Goal: Task Accomplishment & Management: Manage account settings

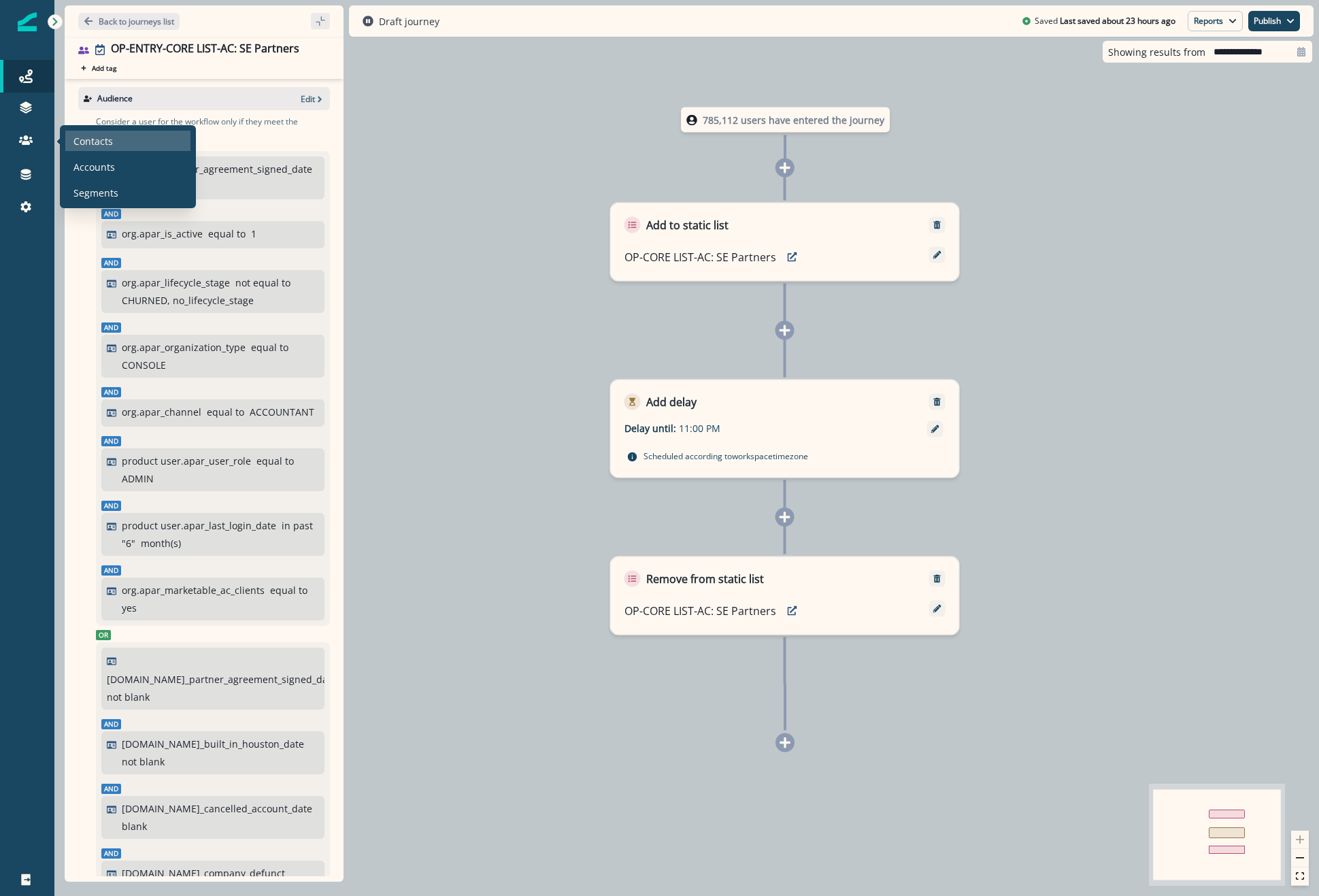
click at [82, 139] on p "Contacts" at bounding box center [94, 141] width 40 height 14
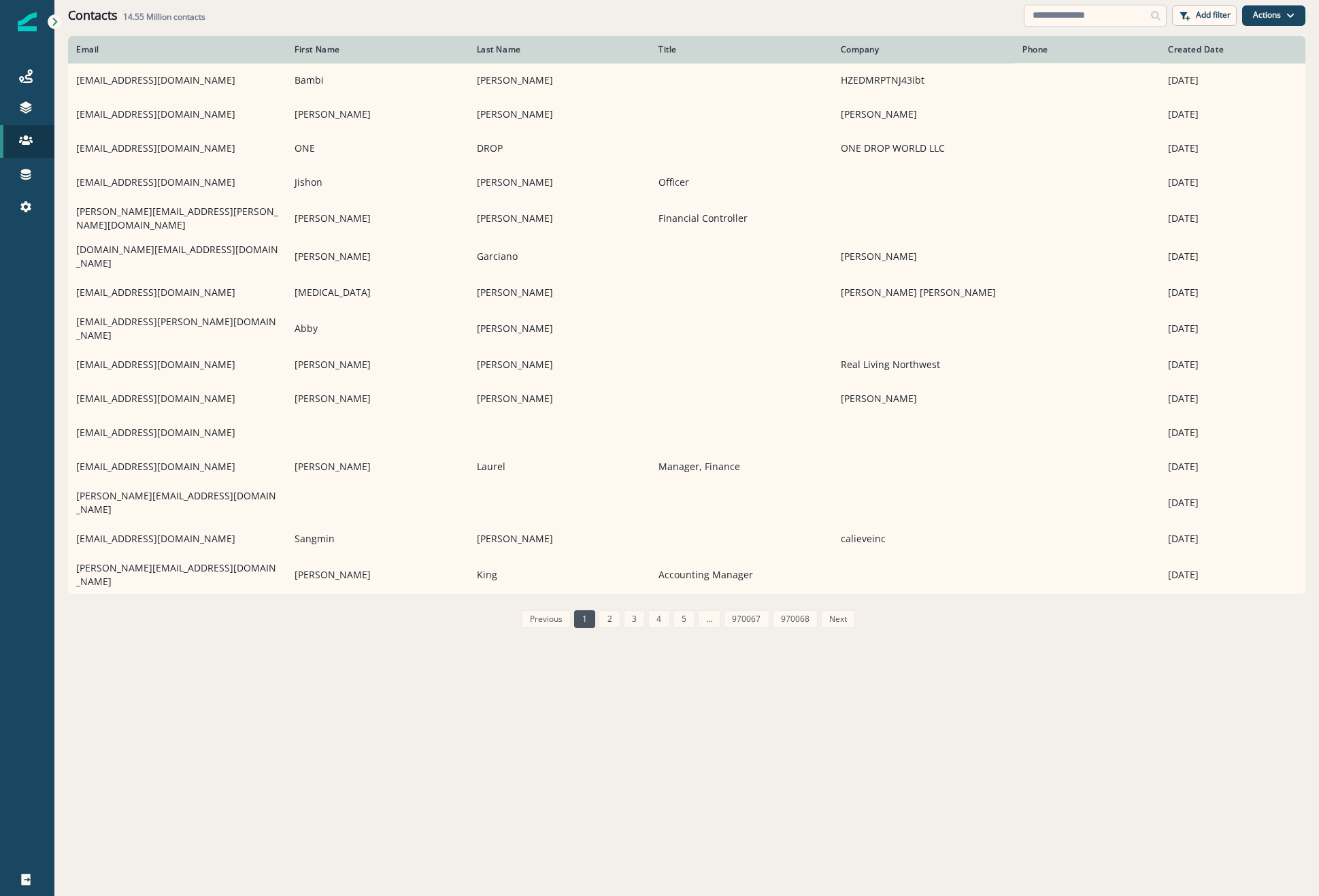
click at [1062, 23] on input at bounding box center [1095, 16] width 143 height 22
paste input "**********"
type input "**********"
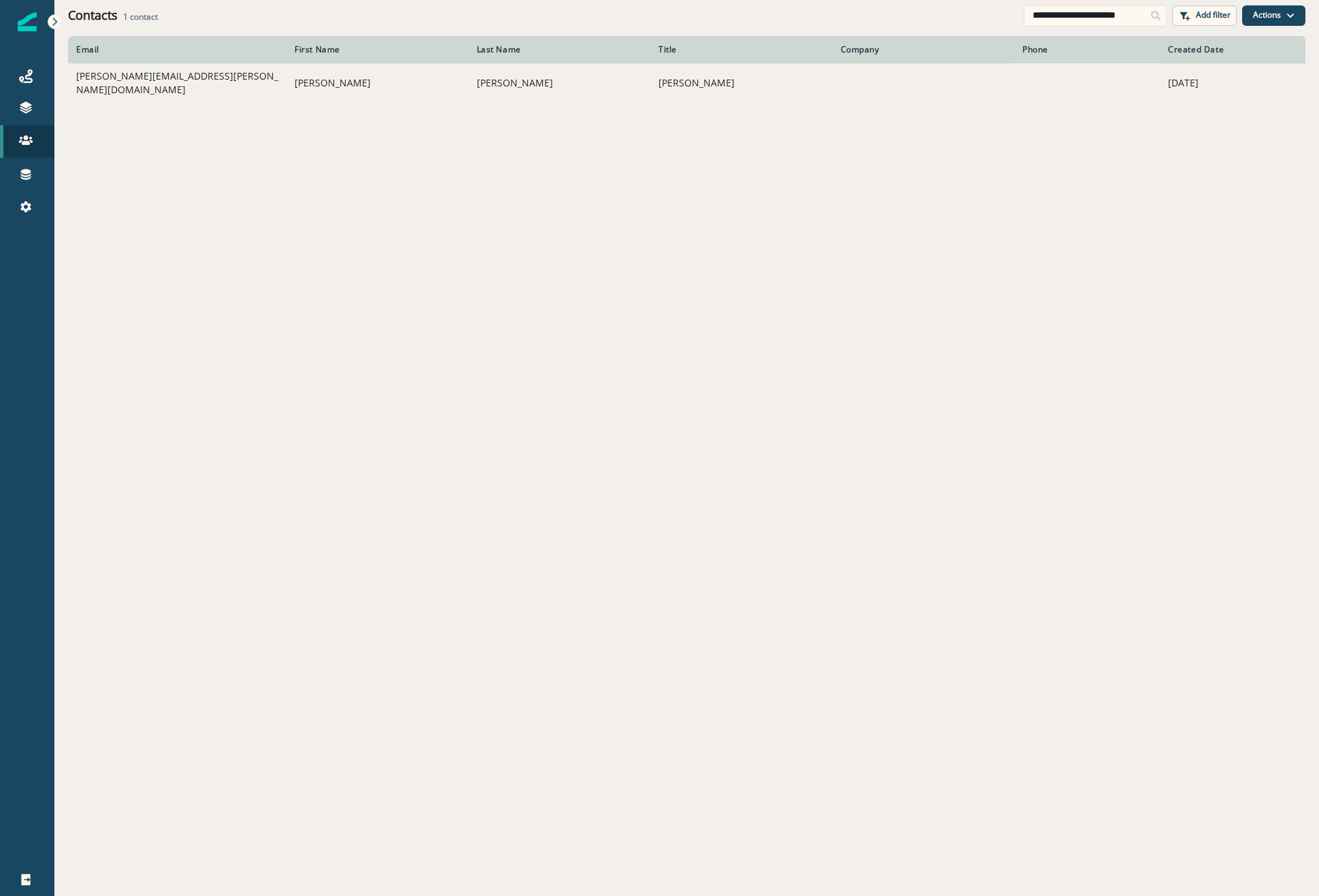
click at [137, 86] on td "[PERSON_NAME][EMAIL_ADDRESS][PERSON_NAME][DOMAIN_NAME]" at bounding box center [177, 82] width 218 height 39
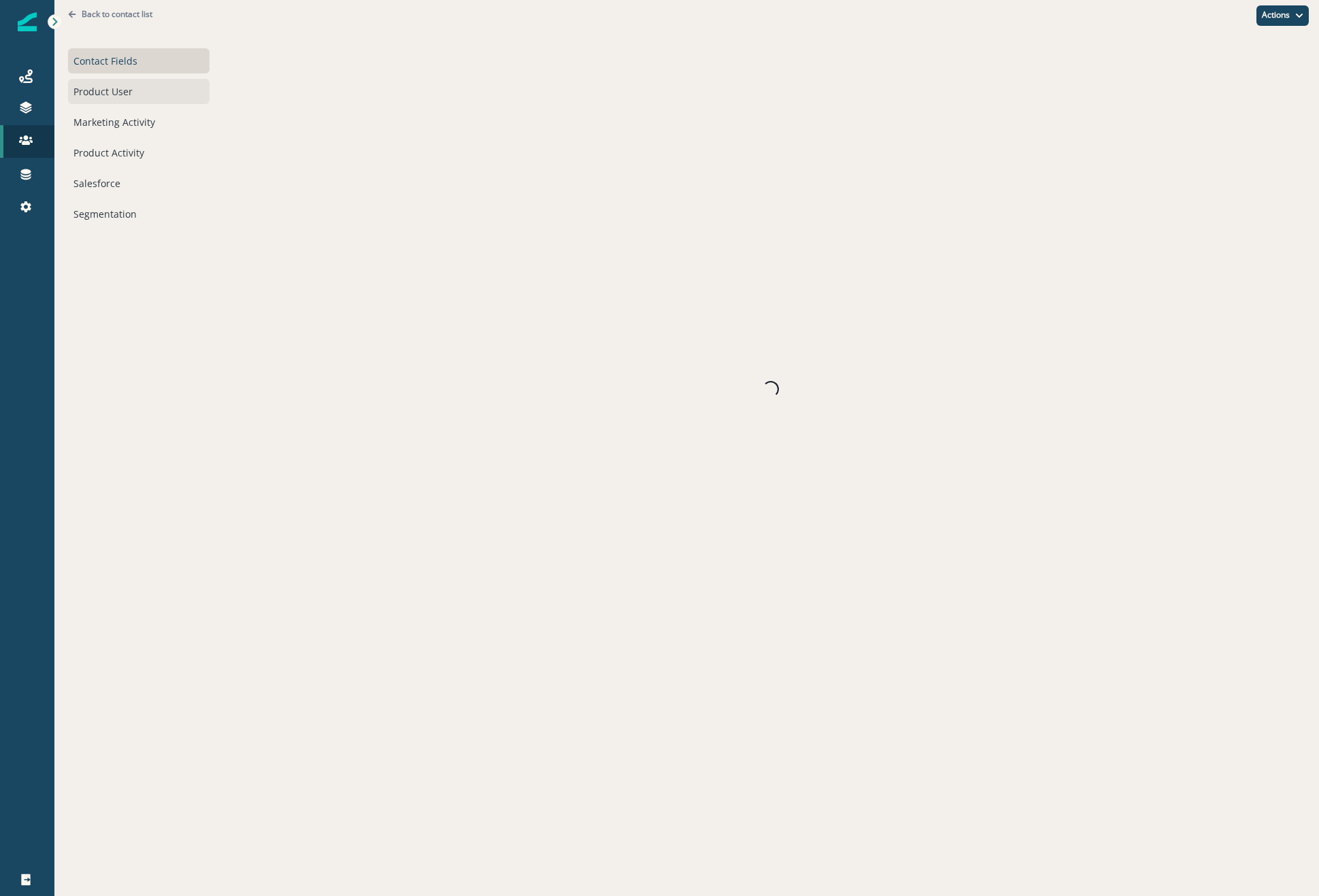
click at [123, 92] on div "Product User" at bounding box center [139, 91] width 142 height 26
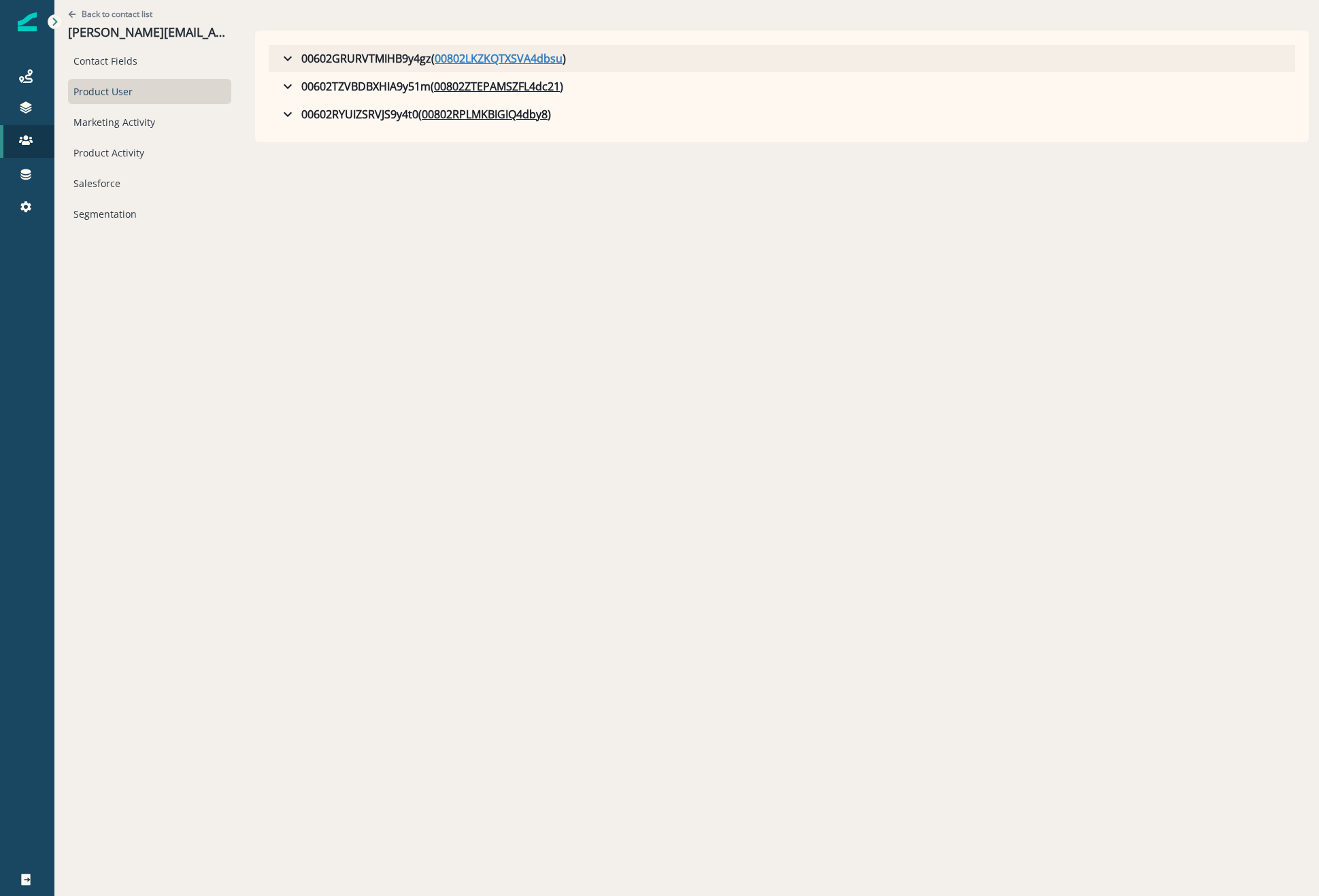
click at [472, 57] on u "00802LKZKQTXSVA4dbsu" at bounding box center [499, 58] width 128 height 16
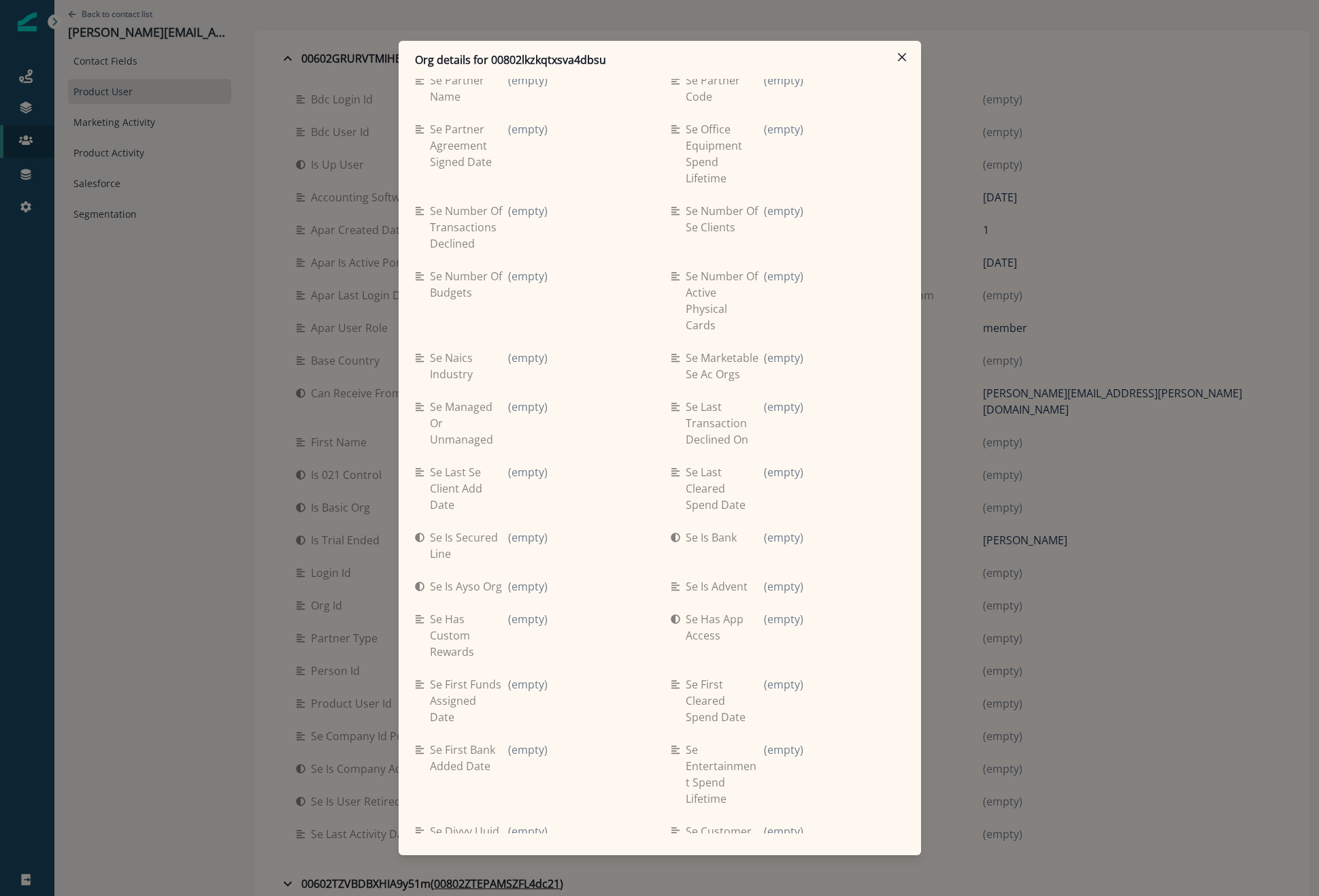
scroll to position [3030, 0]
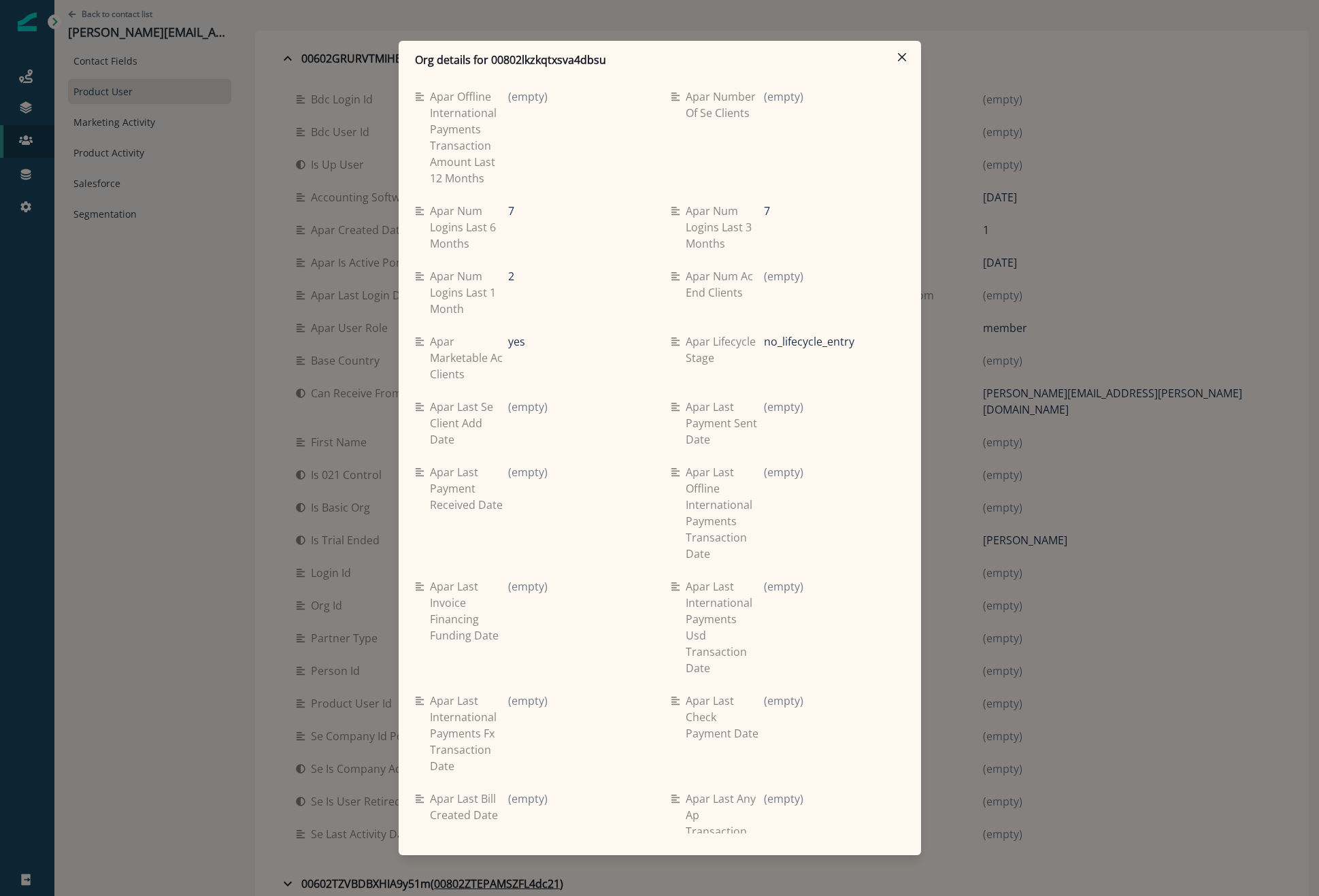
click at [255, 201] on div "Org details for 00802lkzkqtxsva4dbsu Se travel spend lifetime (empty) Se spend …" at bounding box center [660, 448] width 1319 height 896
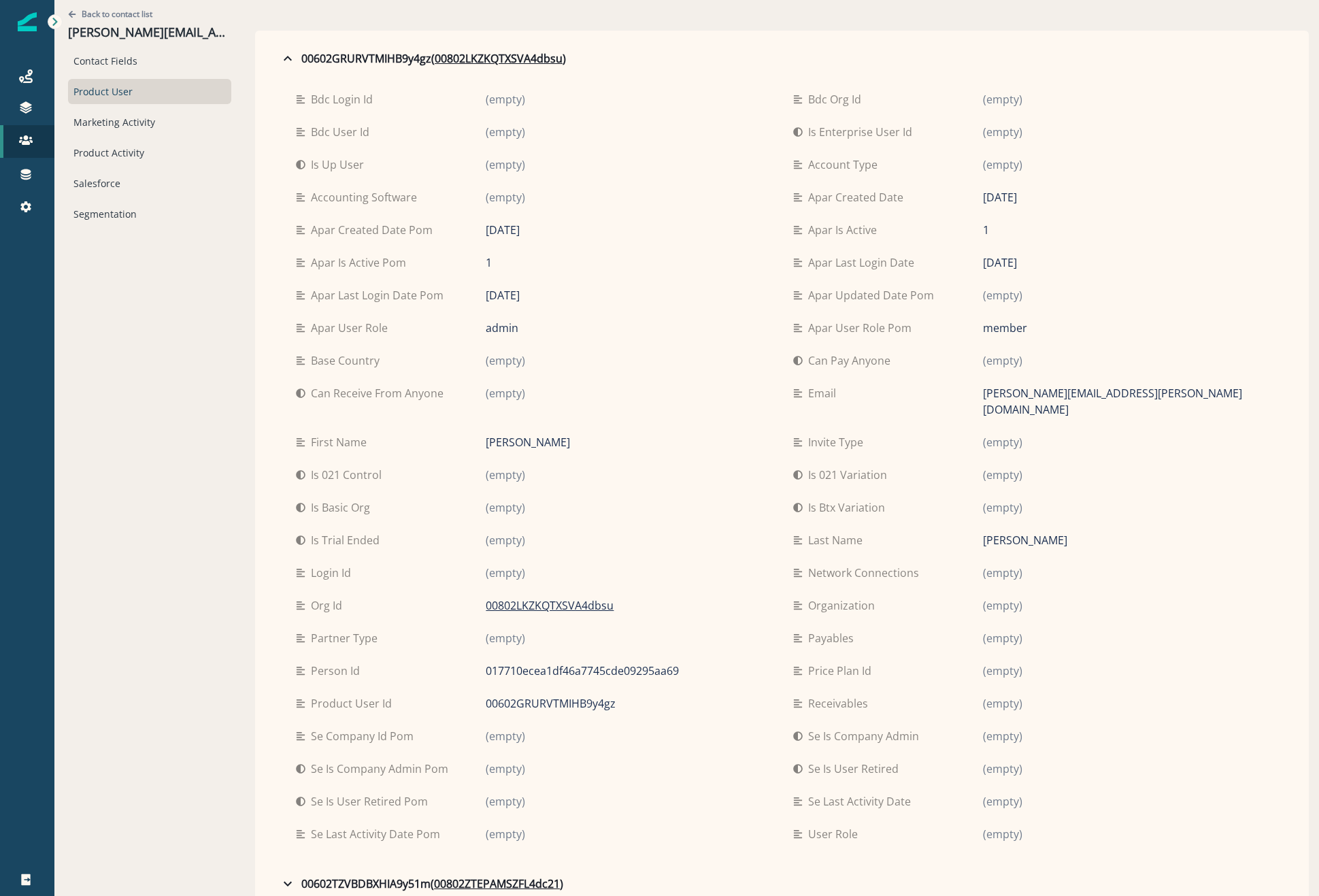
click at [171, 94] on div "Product User" at bounding box center [150, 91] width 163 height 26
click at [279, 65] on div "00602GRURVTMIHB9y4gz ( 00802LKZKQTXSVA4dbsu )" at bounding box center [423, 58] width 286 height 16
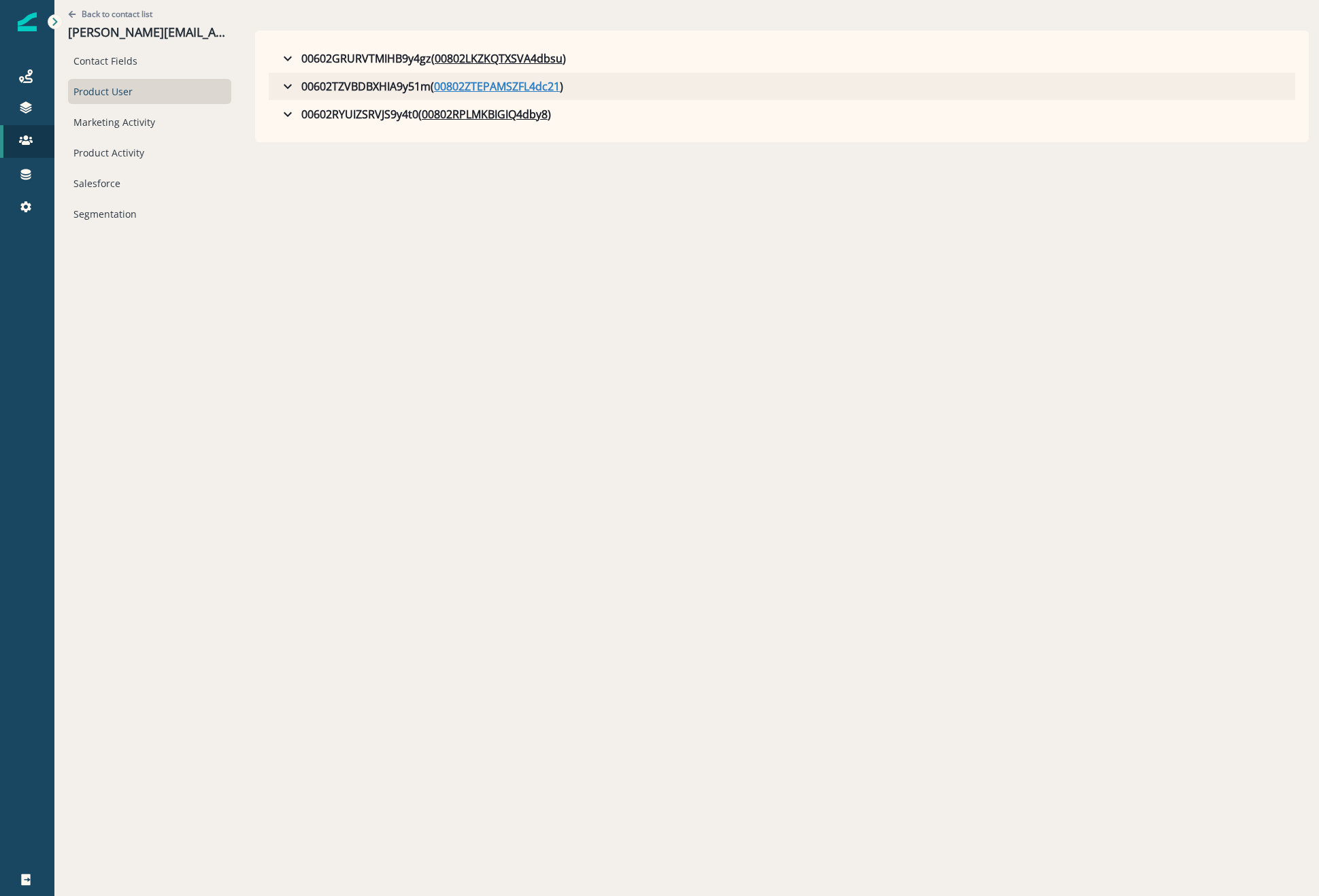
click at [440, 88] on u "00802ZTEPAMSZFL4dc21" at bounding box center [497, 86] width 126 height 16
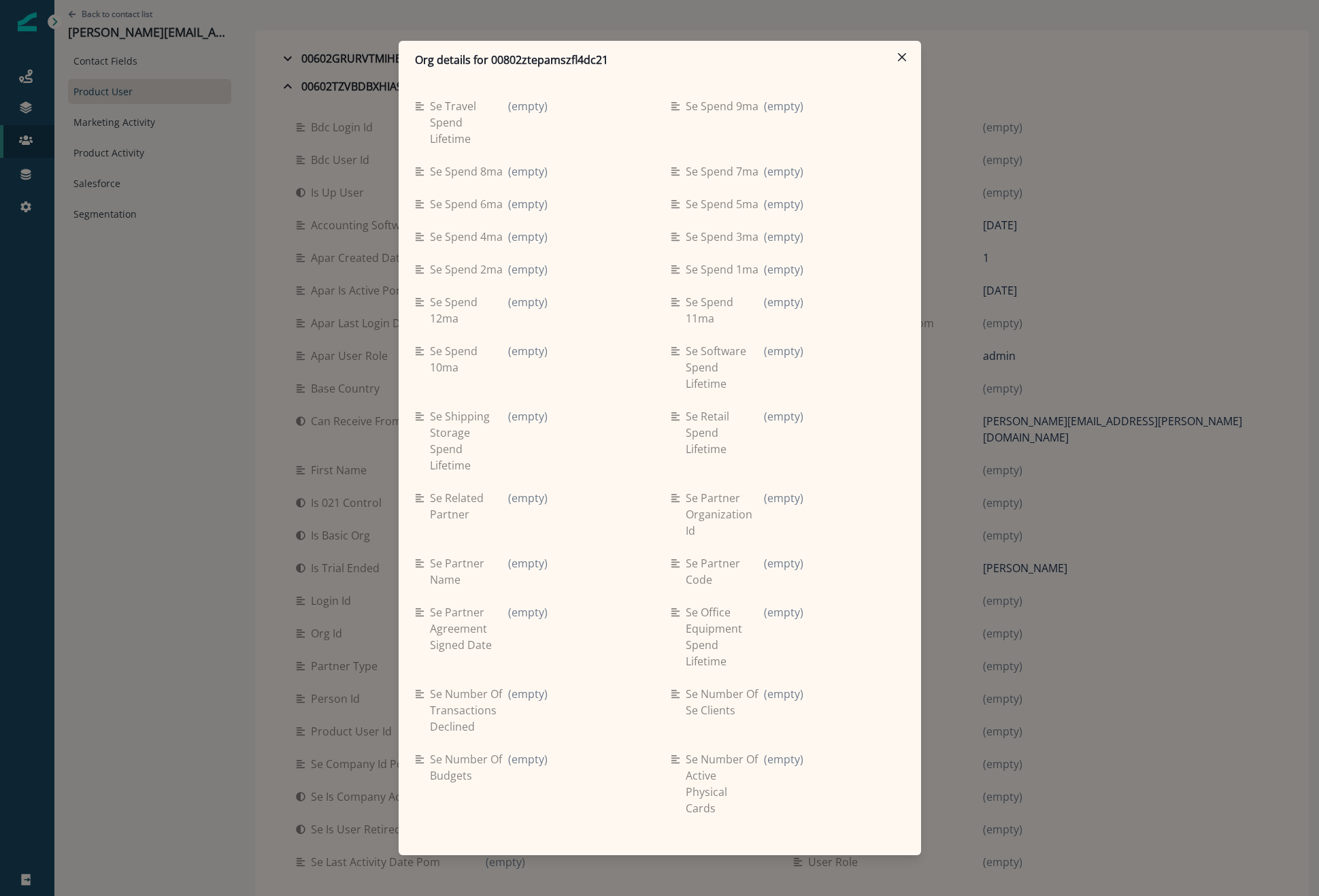
click at [914, 60] on header "Org details for 00802ztepamszfl4dc21" at bounding box center [660, 60] width 523 height 38
click at [901, 62] on button "Close" at bounding box center [902, 57] width 22 height 22
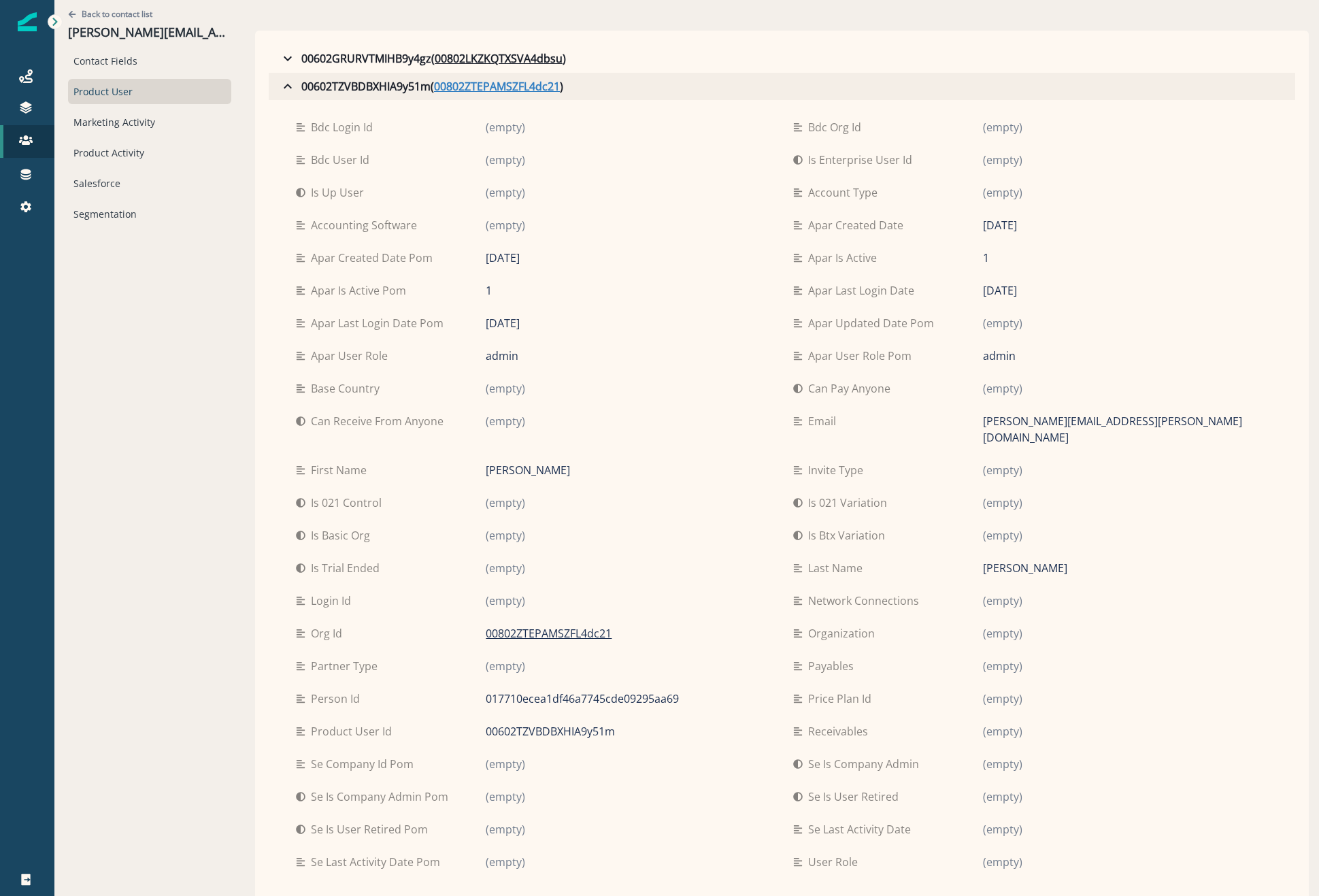
click at [477, 86] on u "00802ZTEPAMSZFL4dc21" at bounding box center [497, 86] width 126 height 16
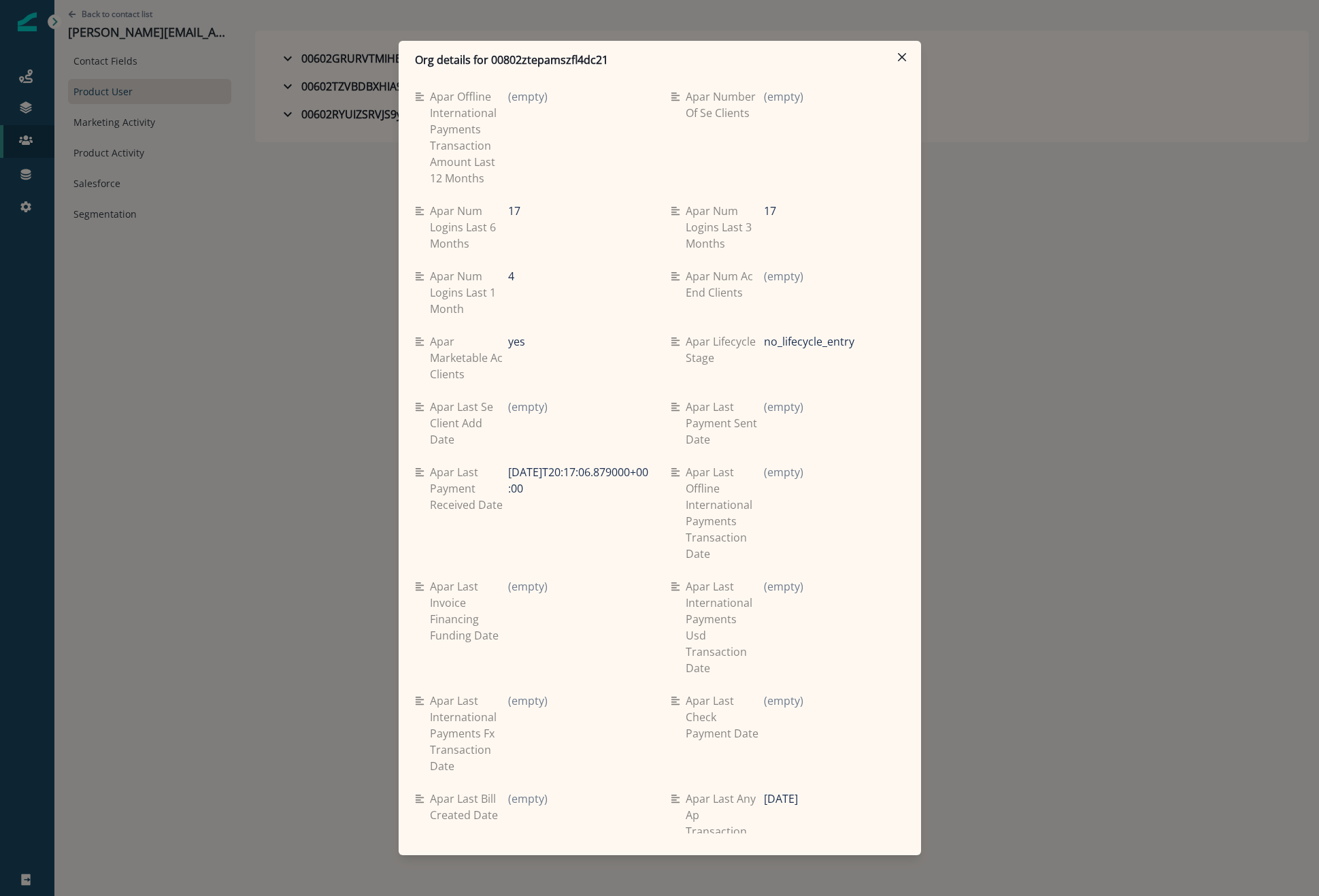
click at [251, 445] on div "Org details for 00802ztepamszfl4dc21 Se travel spend lifetime (empty) Se spend …" at bounding box center [660, 448] width 1319 height 896
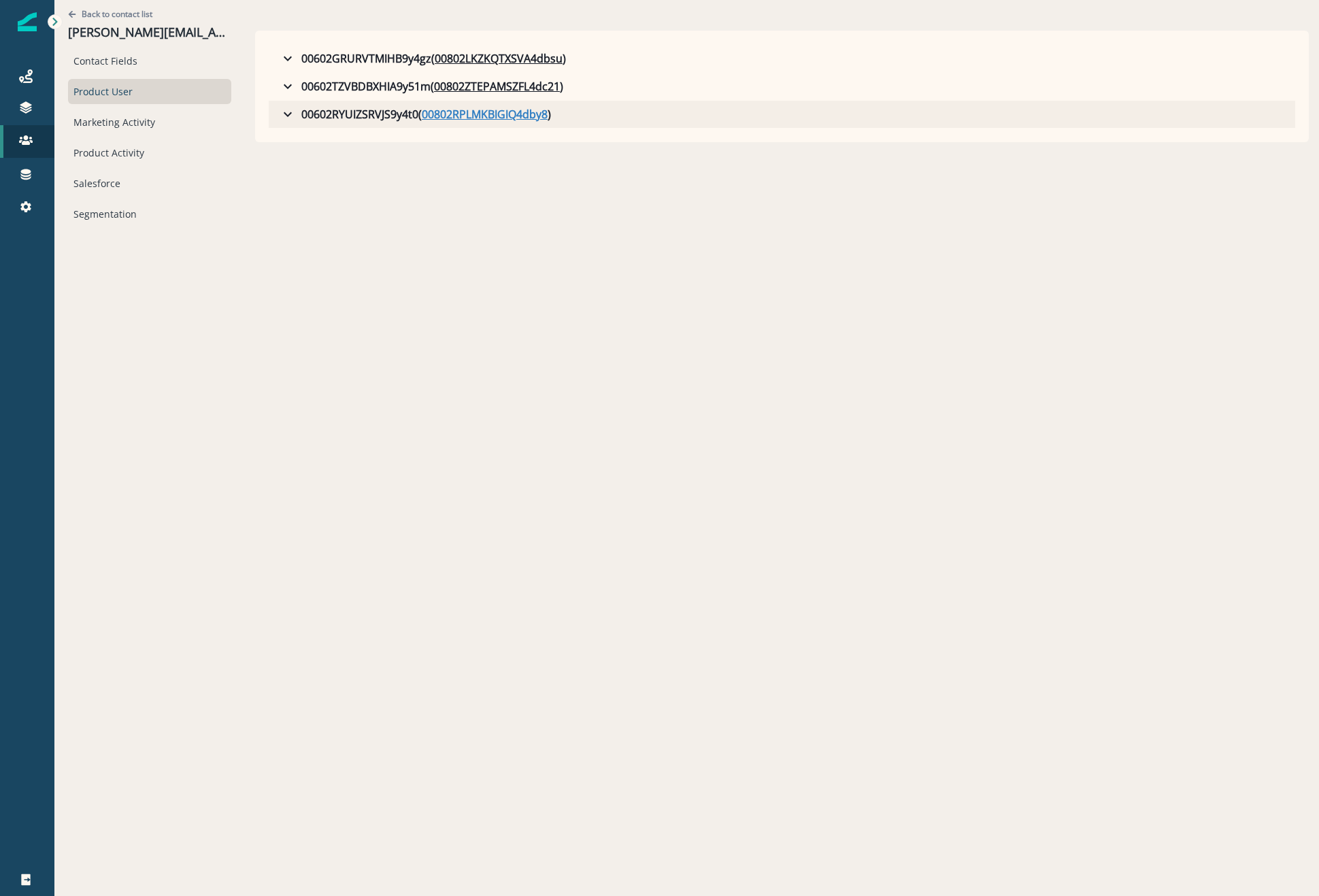
click at [460, 116] on u "00802RPLMKBIGIQ4dby8" at bounding box center [485, 114] width 126 height 16
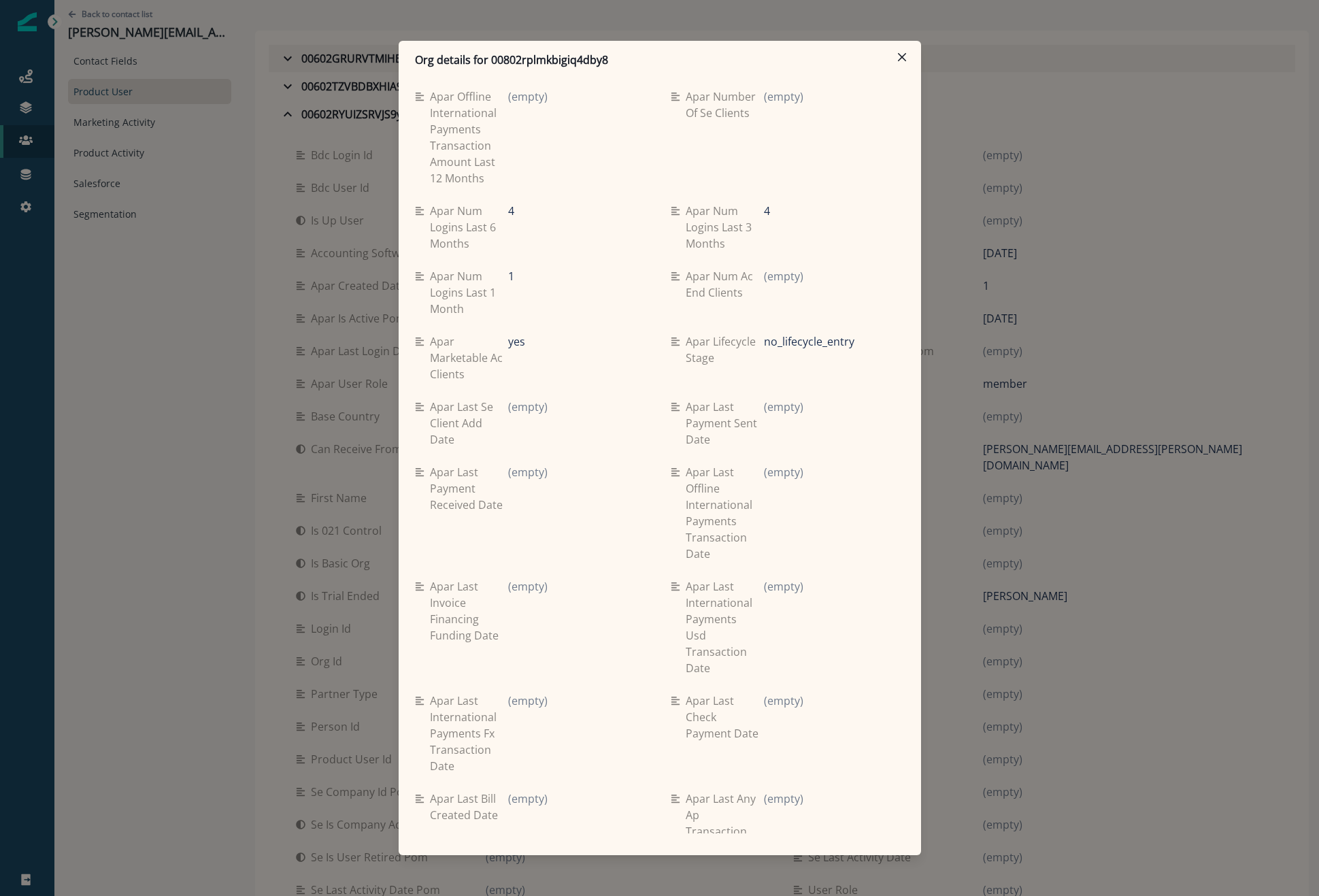
drag, startPoint x: 897, startPoint y: 52, endPoint x: 895, endPoint y: 71, distance: 19.1
click at [897, 52] on button "Close" at bounding box center [902, 57] width 22 height 22
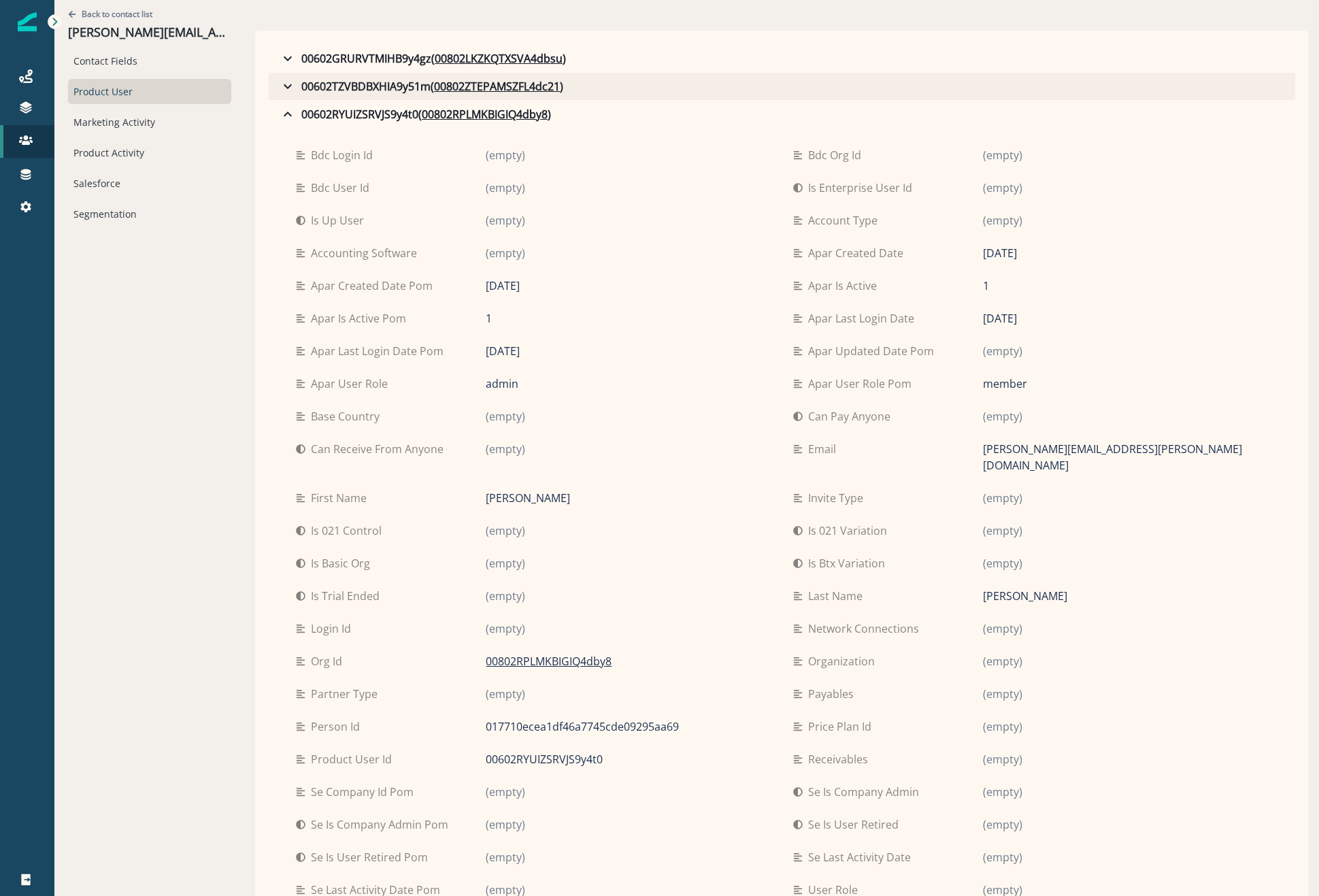
click at [489, 94] on button "00602TZVBDBXHIA9y51m ( 00802ZTEPAMSZFL4dc21 )" at bounding box center [782, 86] width 1027 height 27
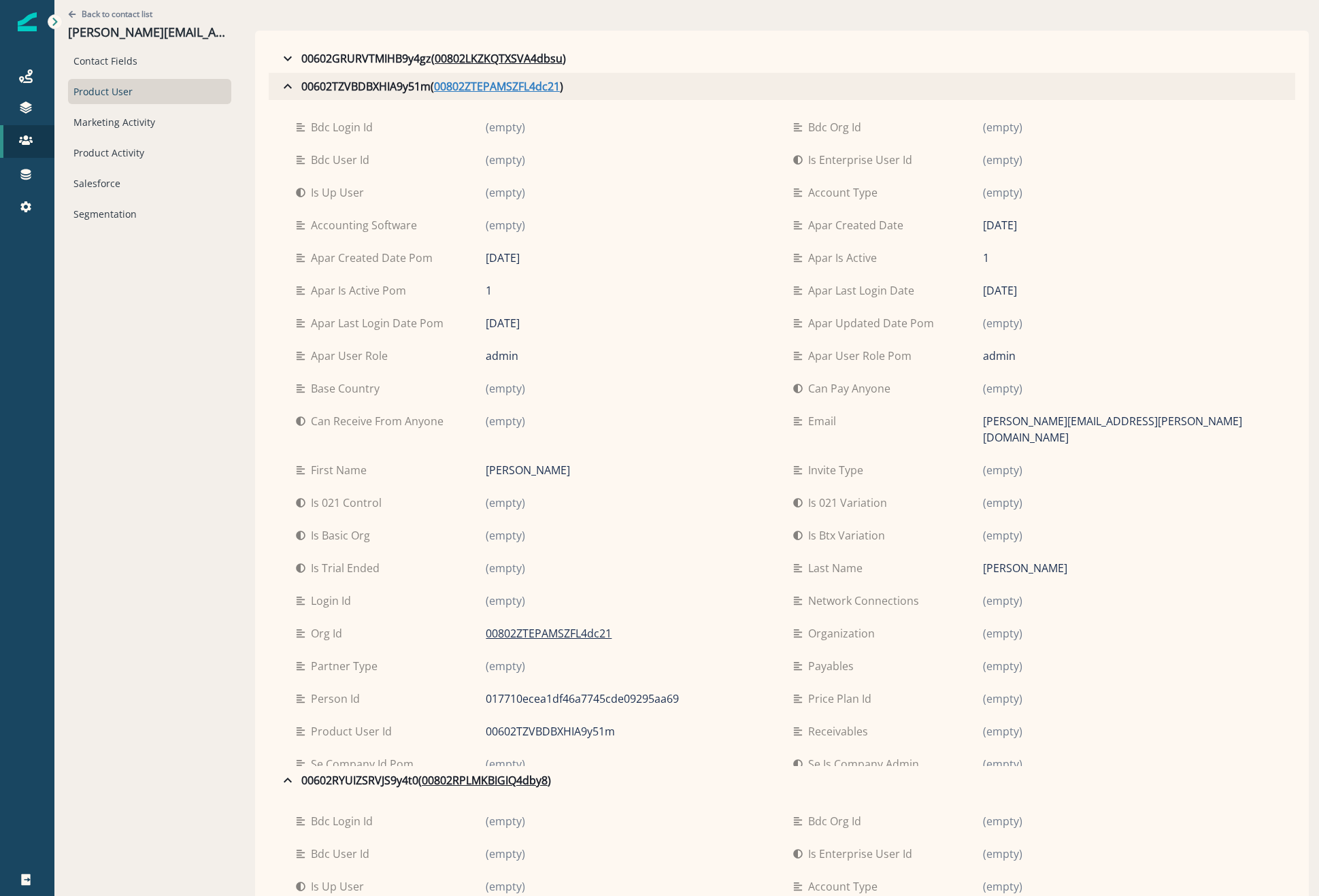
click at [506, 87] on u "00802ZTEPAMSZFL4dc21" at bounding box center [497, 86] width 126 height 16
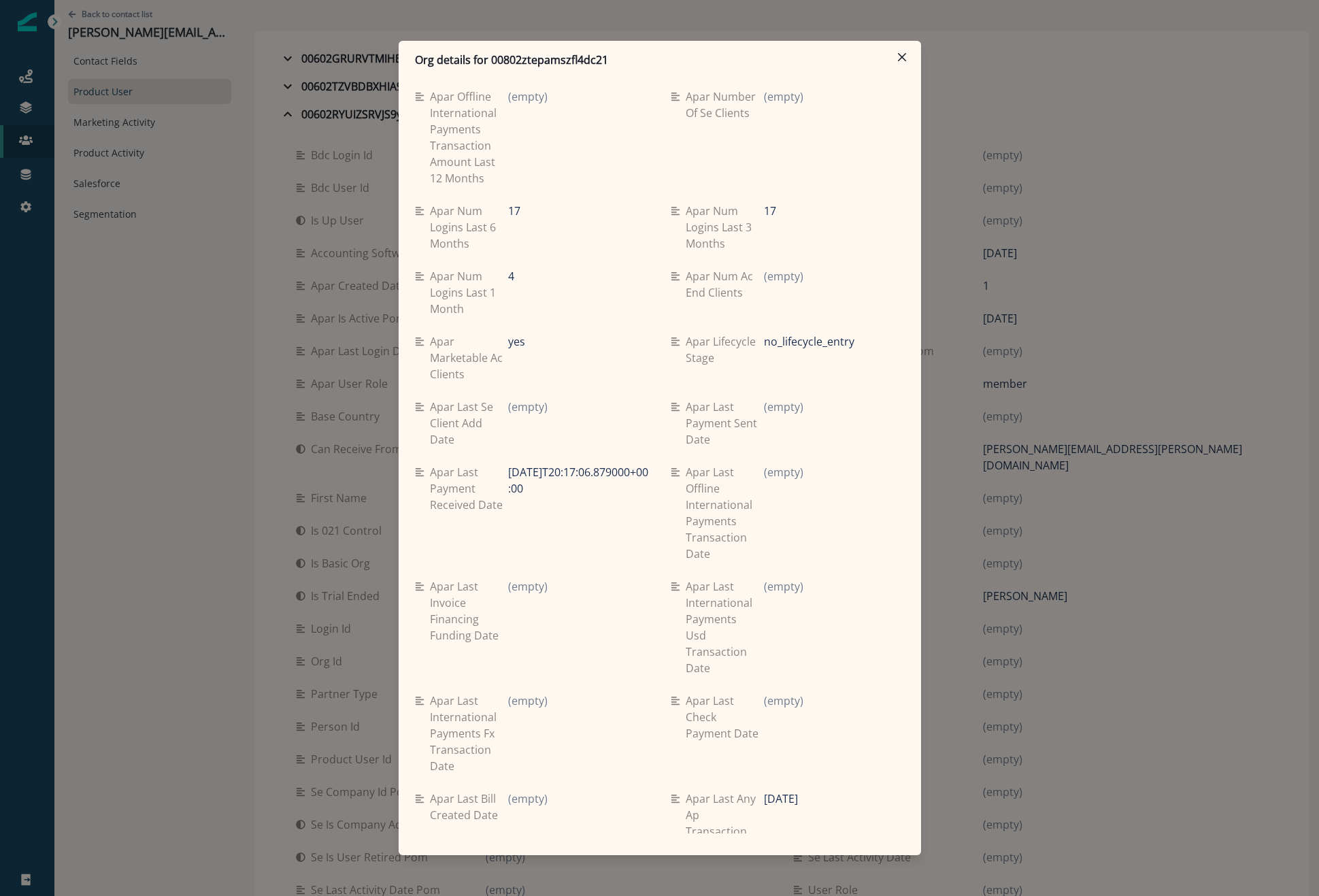
drag, startPoint x: 196, startPoint y: 299, endPoint x: 255, endPoint y: 247, distance: 78.6
click at [196, 300] on div "Org details for 00802ztepamszfl4dc21 Se travel spend lifetime (empty) Se spend …" at bounding box center [660, 448] width 1319 height 896
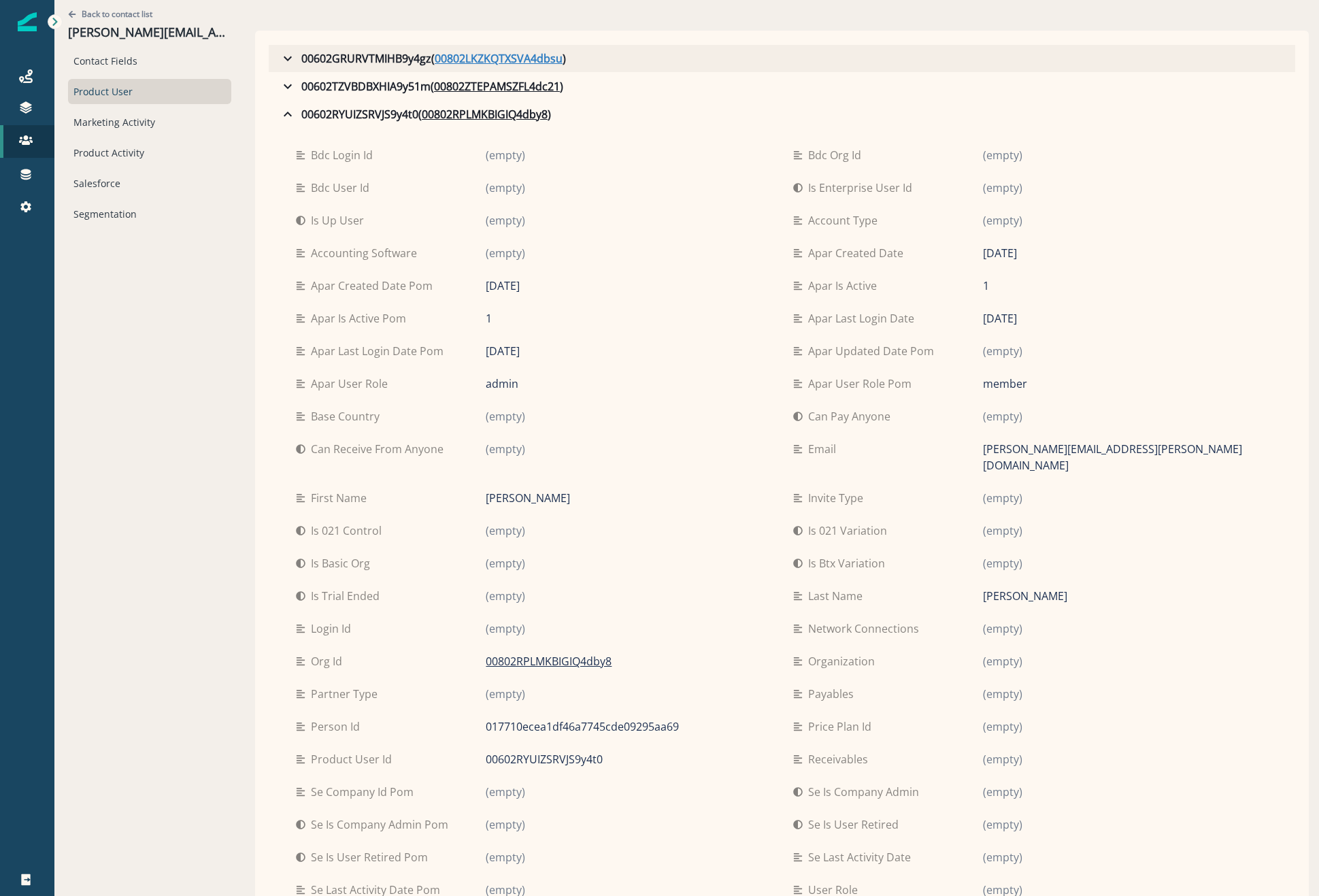
click at [482, 51] on u "00802LKZKQTXSVA4dbsu" at bounding box center [499, 58] width 128 height 16
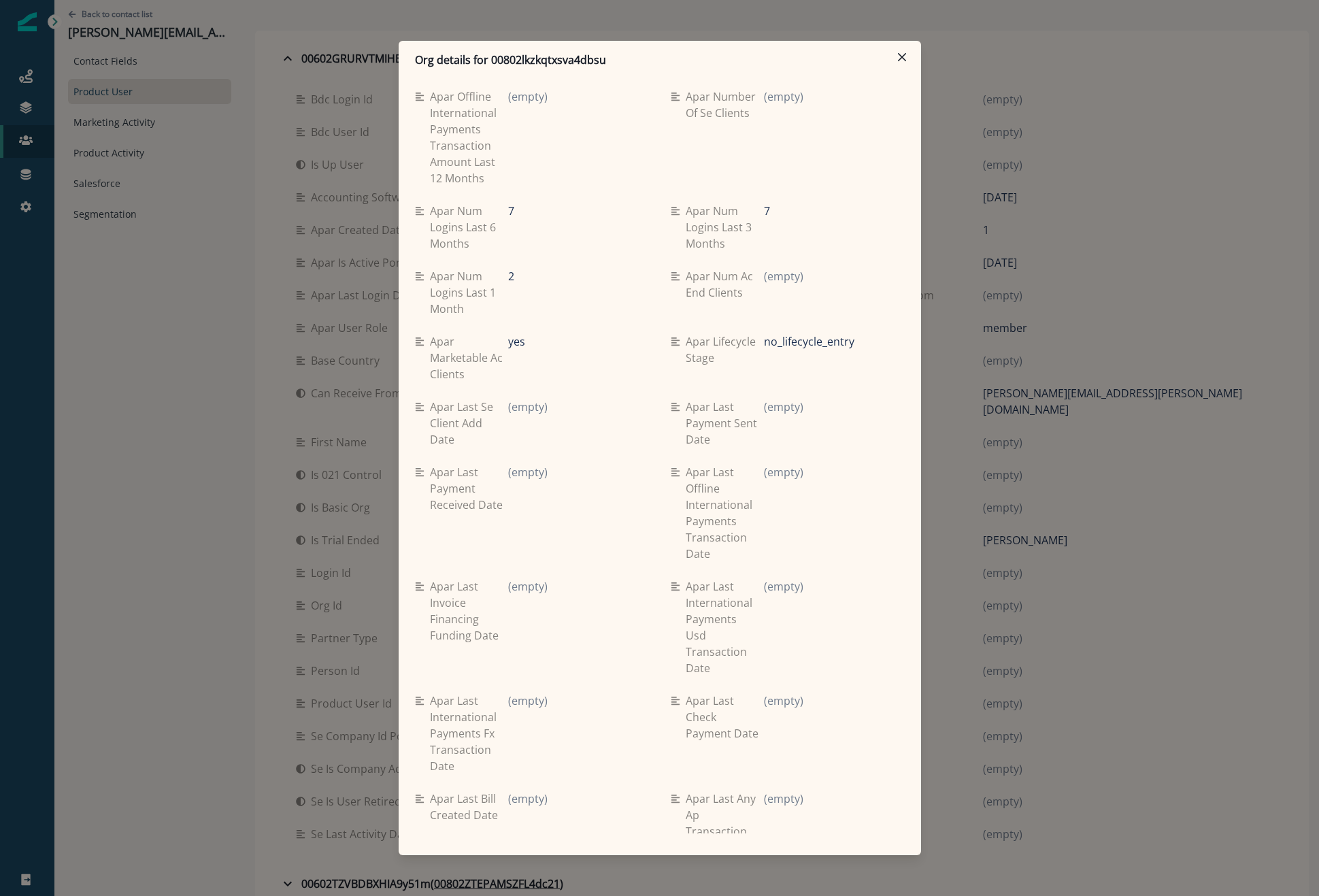
click at [207, 253] on div "Org details for 00802lkzkqtxsva4dbsu Se travel spend lifetime (empty) Se spend …" at bounding box center [660, 448] width 1319 height 896
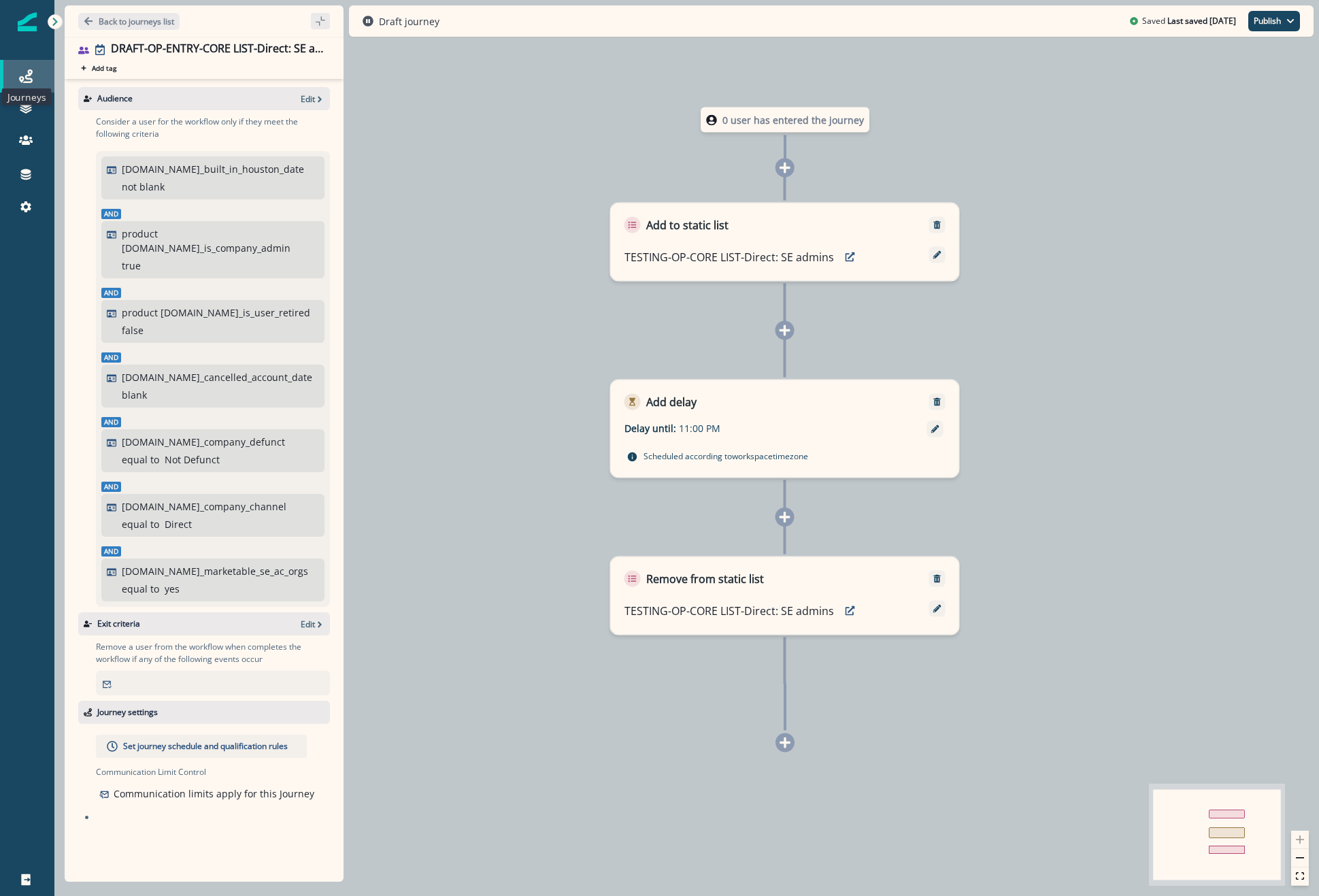
click at [26, 76] on icon at bounding box center [26, 76] width 13 height 13
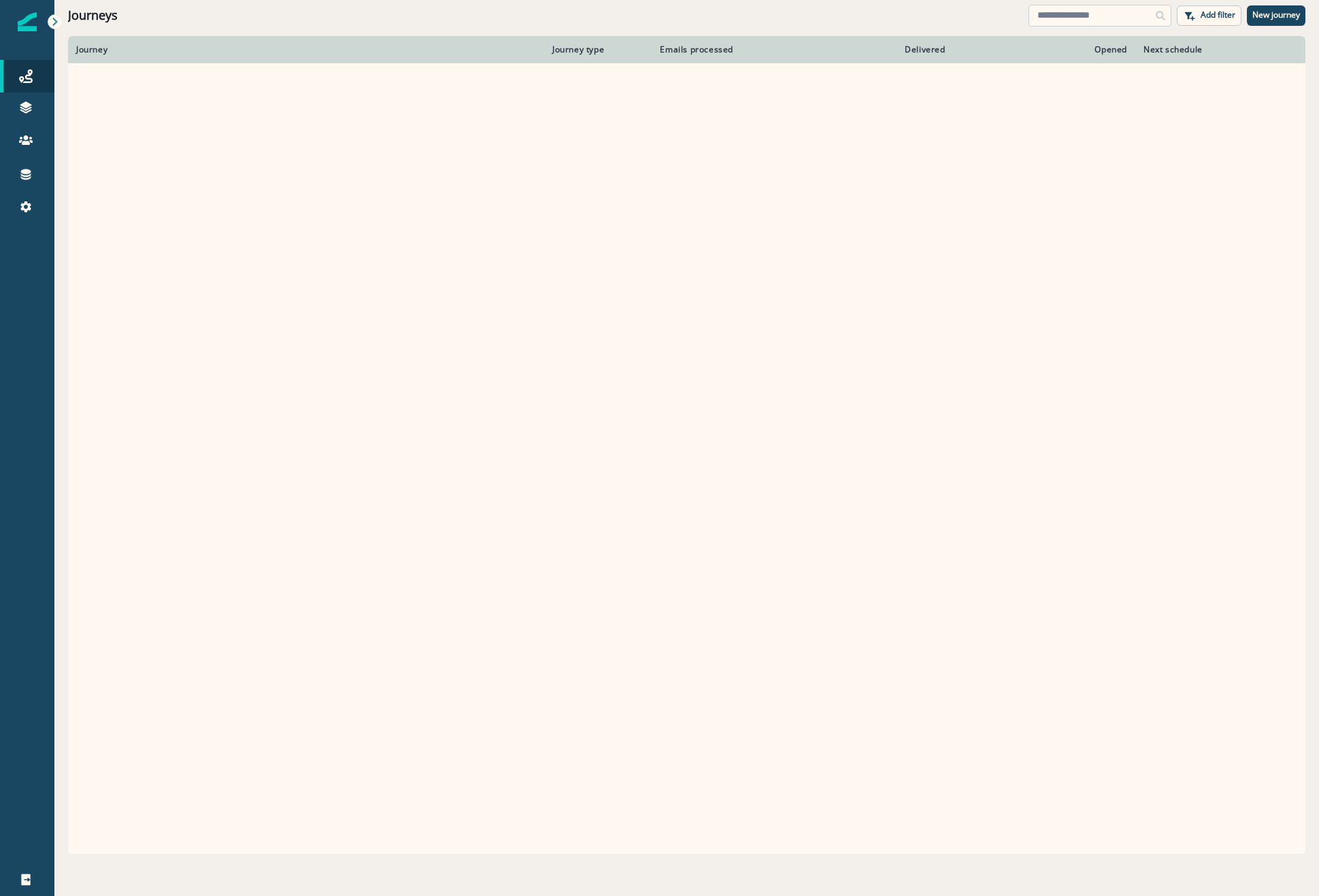
click at [1062, 16] on input at bounding box center [1100, 16] width 143 height 22
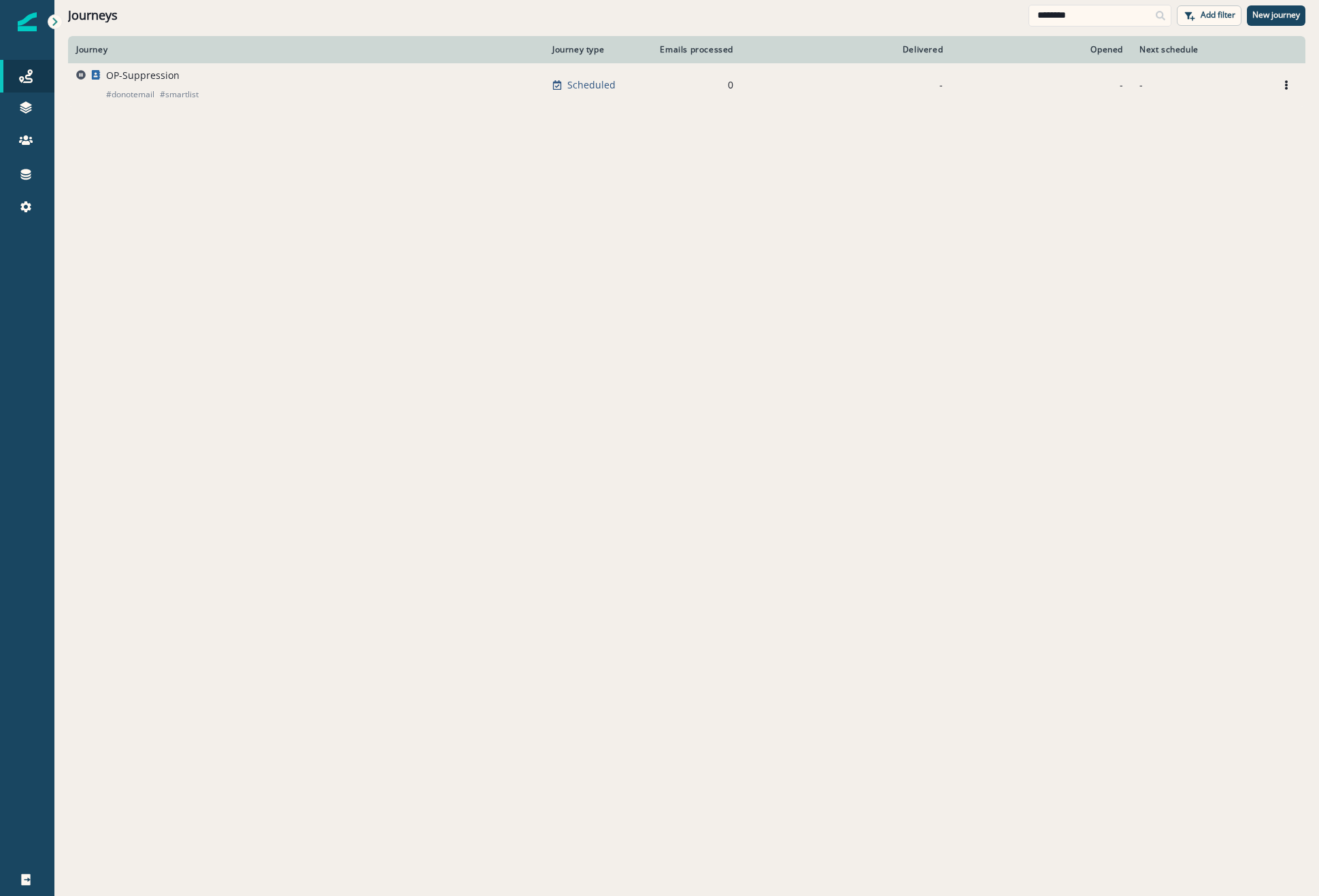
type input "********"
click at [160, 81] on p "OP-Suppression" at bounding box center [143, 75] width 74 height 13
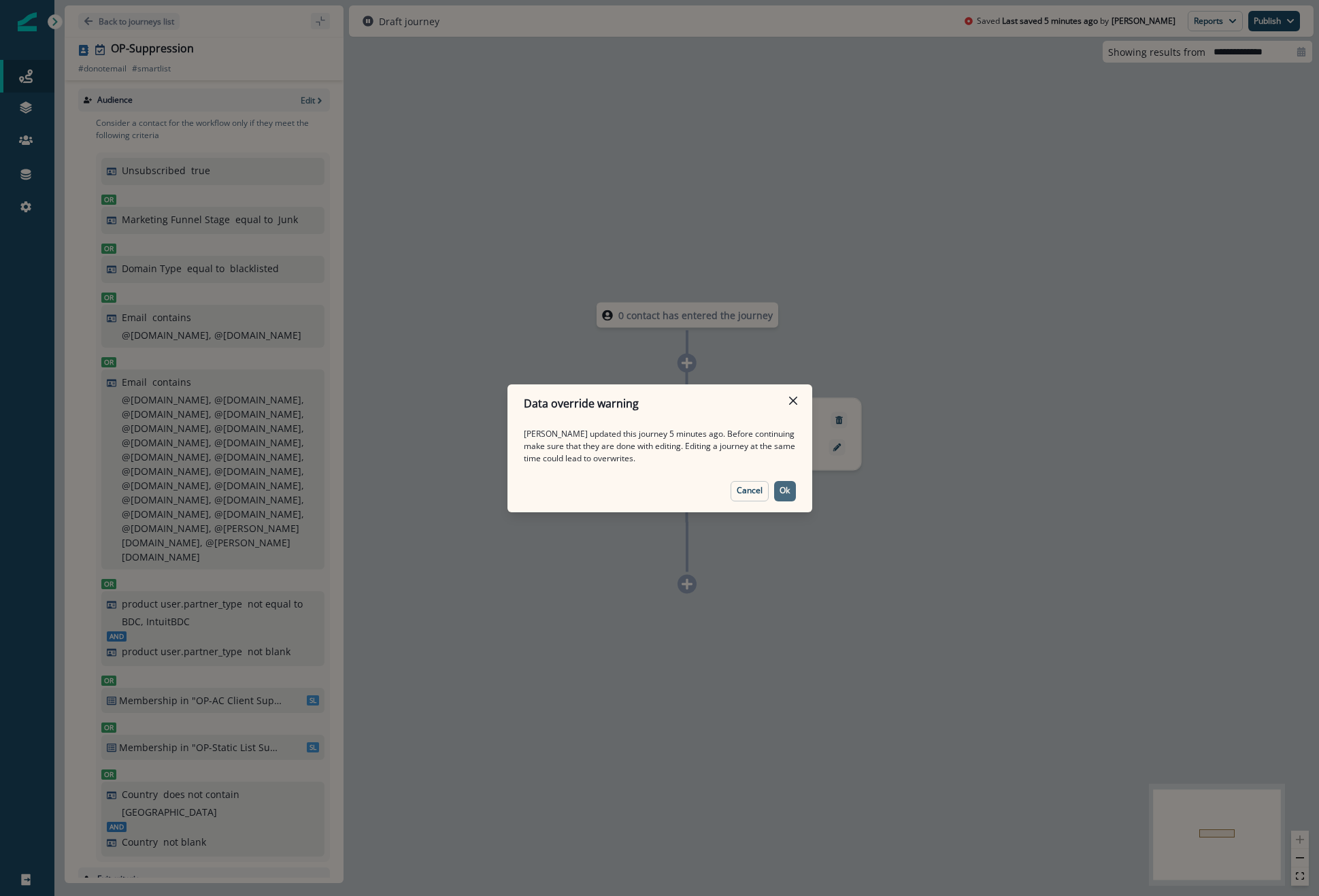
click at [781, 492] on p "Ok" at bounding box center [785, 490] width 10 height 9
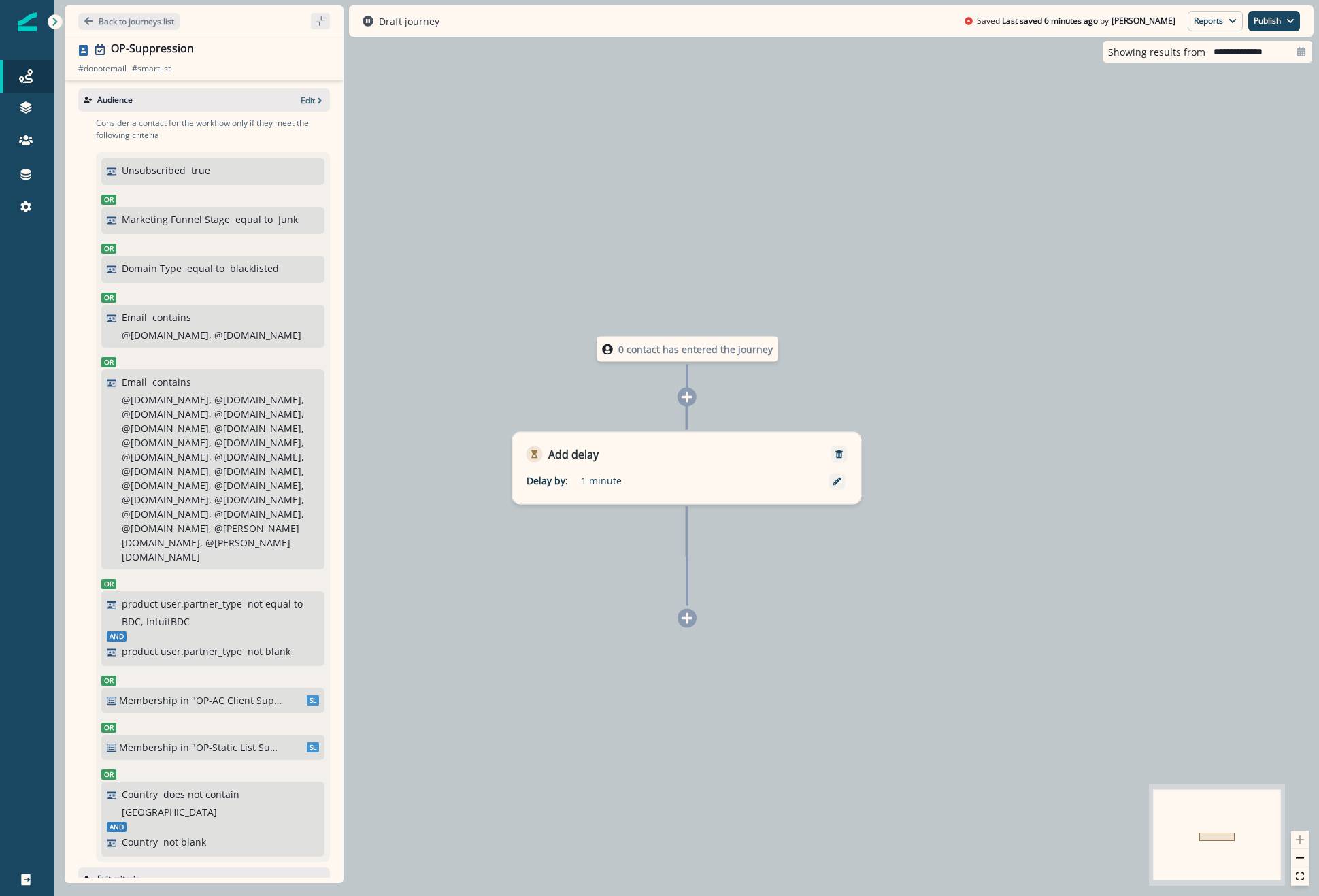
click at [306, 106] on div "Audience Edit" at bounding box center [204, 100] width 252 height 23
click at [302, 102] on p "Edit" at bounding box center [308, 100] width 14 height 11
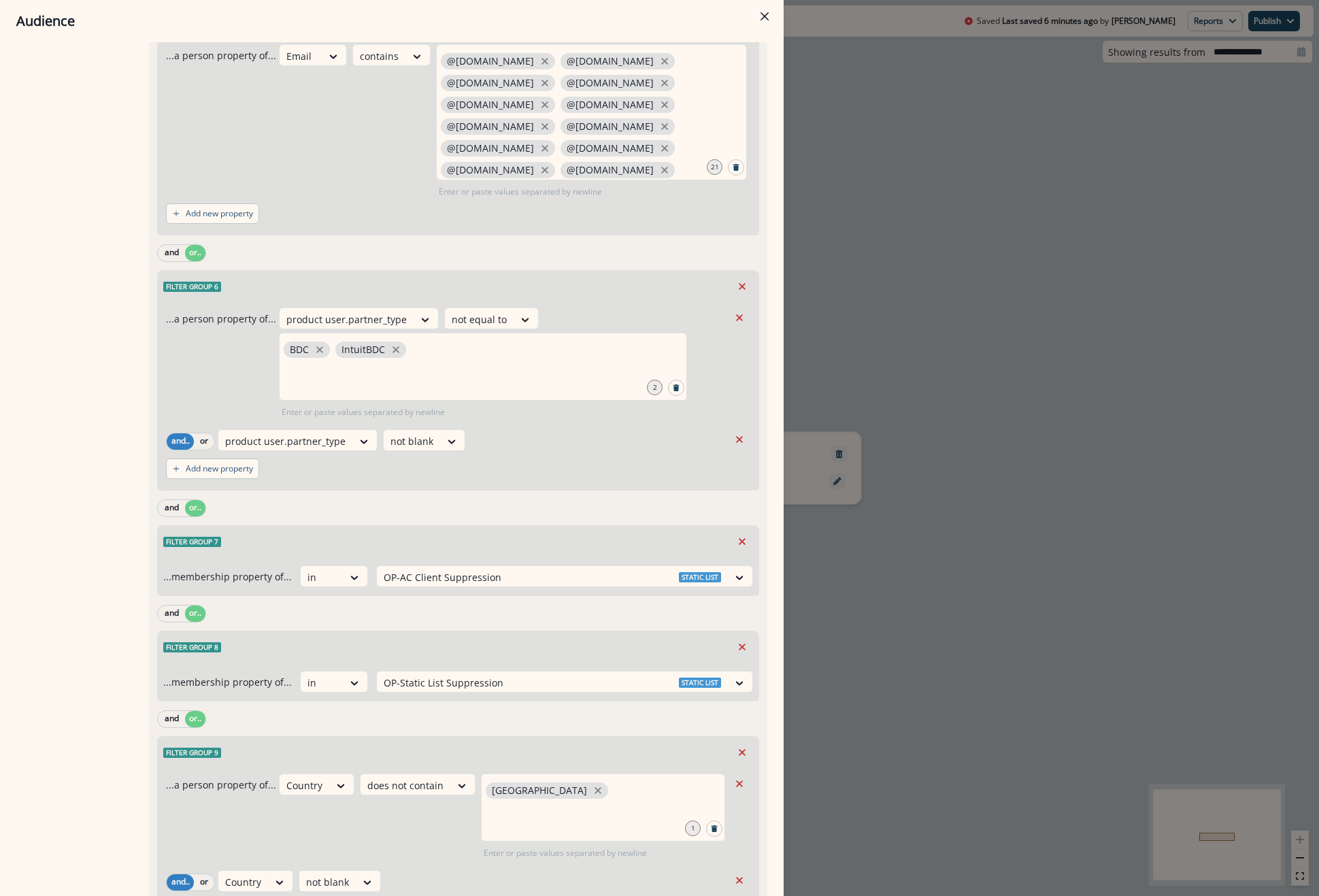
scroll to position [951, 0]
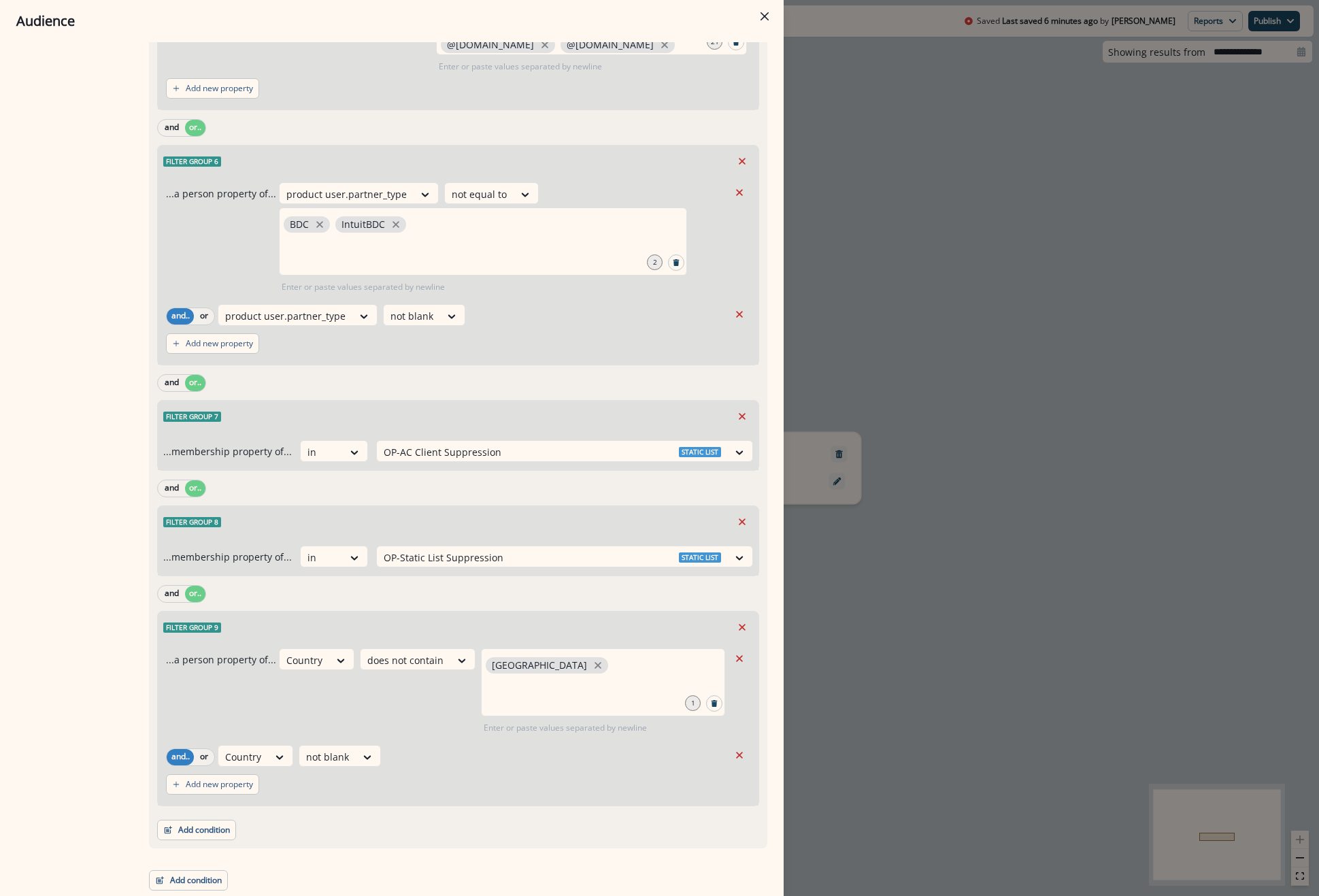
click at [1044, 177] on div "Audience Preview dynamic list All contact s who have, Outer group 1 Filter grou…" at bounding box center [660, 448] width 1319 height 896
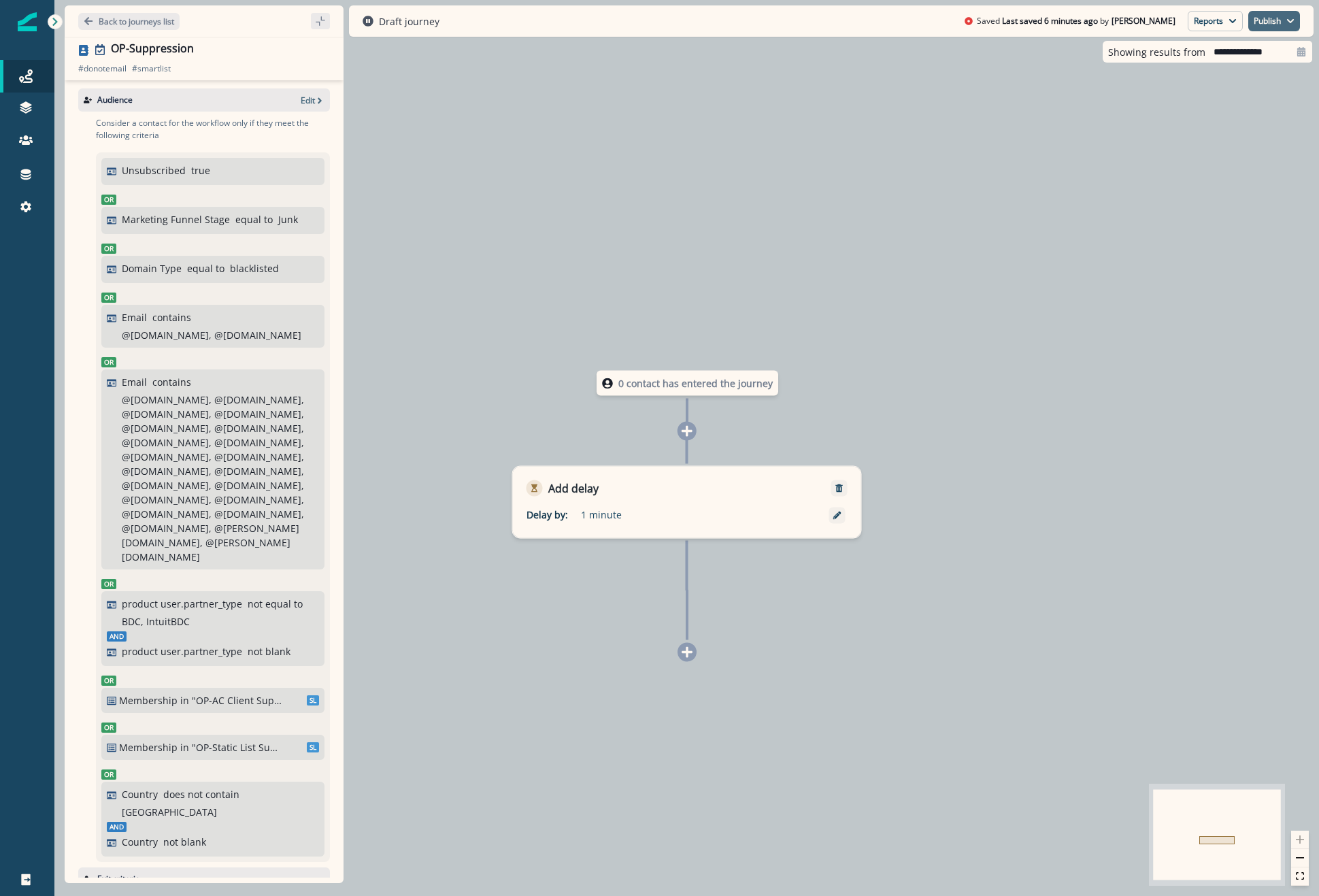
click at [1298, 18] on button "Publish" at bounding box center [1274, 21] width 52 height 21
click at [1219, 74] on button "as inactive journey" at bounding box center [1224, 79] width 151 height 25
click at [302, 100] on p "Edit" at bounding box center [308, 100] width 14 height 11
